Goal: Information Seeking & Learning: Learn about a topic

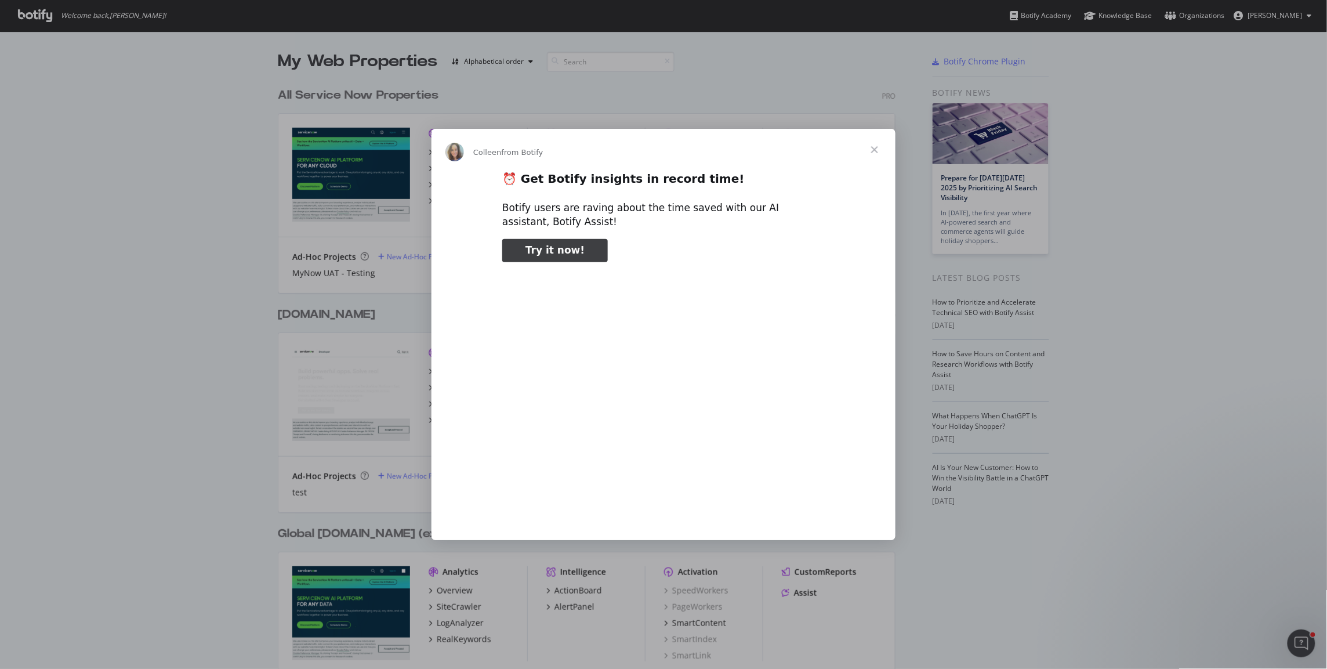
type input "292146"
click at [877, 151] on span "Close" at bounding box center [875, 150] width 42 height 42
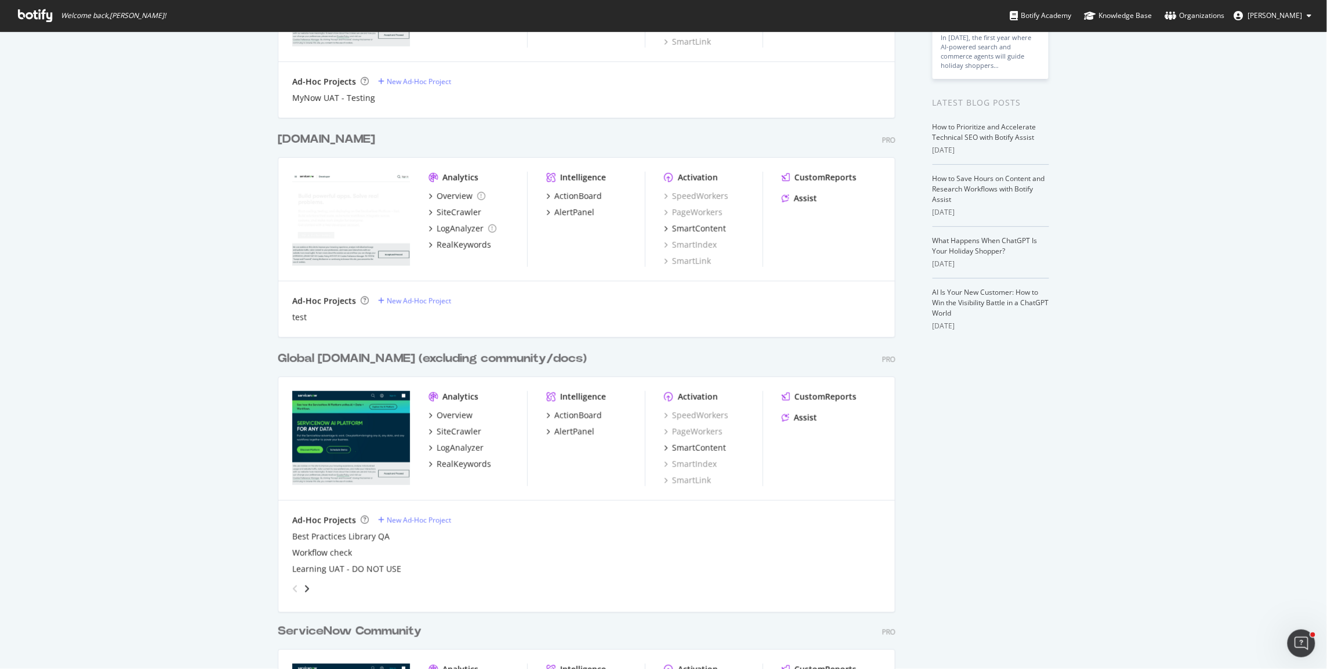
scroll to position [203, 0]
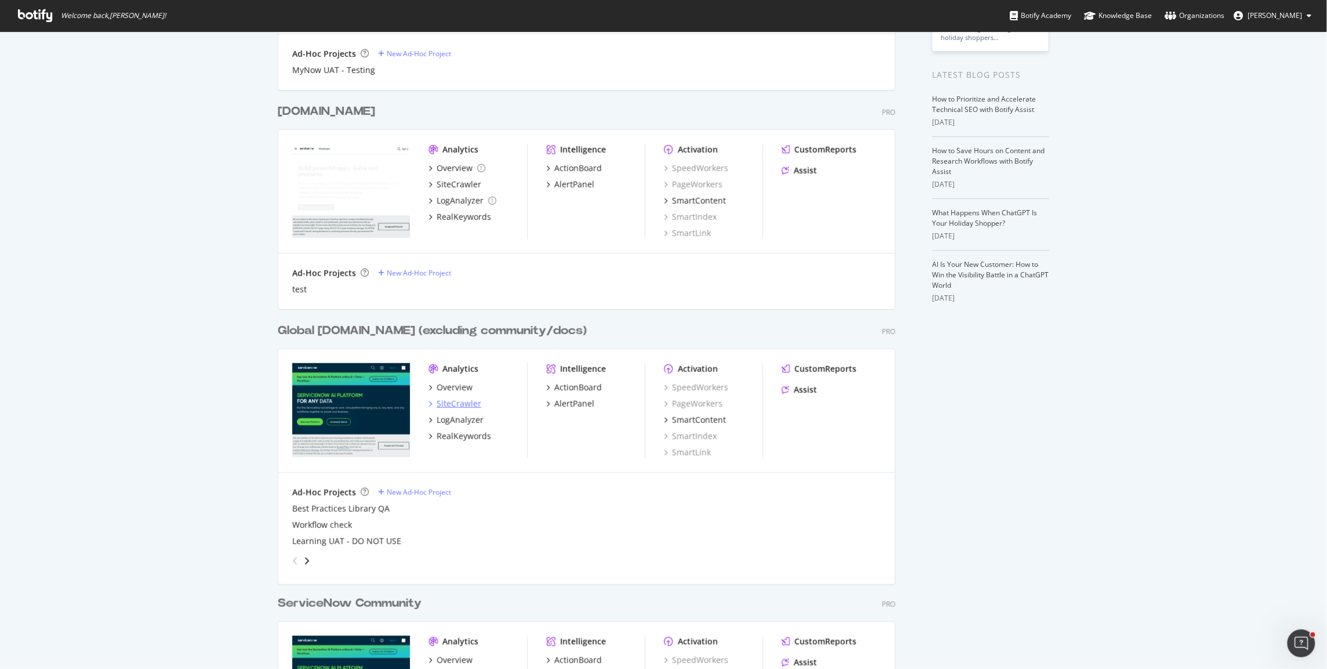
click at [462, 401] on div "SiteCrawler" at bounding box center [459, 404] width 45 height 12
